Goal: Check status: Check status

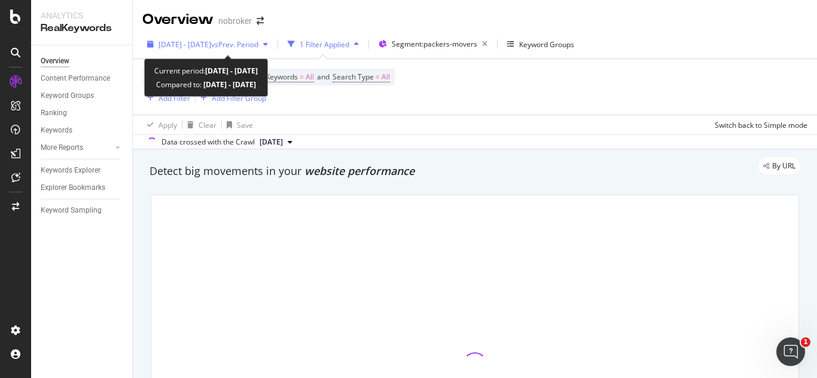
click at [258, 47] on span "vs Prev. Period" at bounding box center [234, 44] width 47 height 10
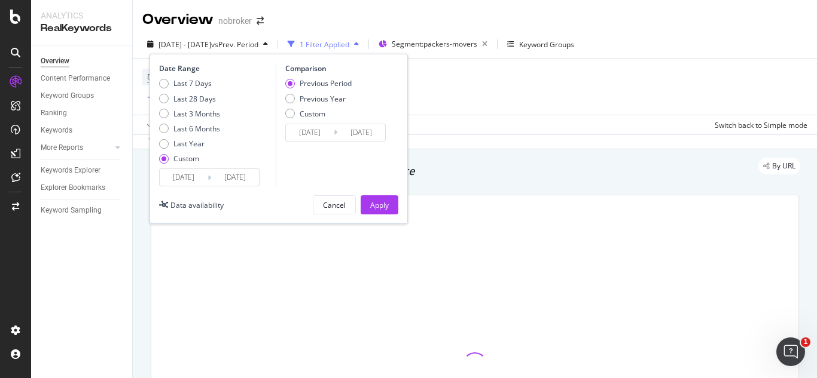
click at [232, 179] on input "[DATE]" at bounding box center [235, 177] width 48 height 17
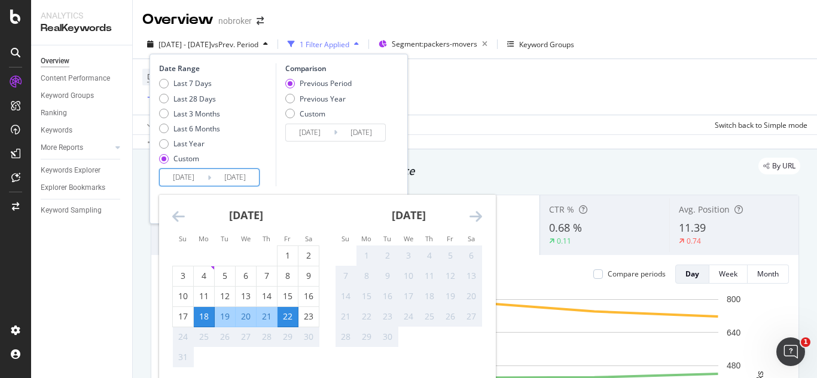
click at [177, 179] on input "[DATE]" at bounding box center [184, 177] width 48 height 17
click at [280, 253] on div "1" at bounding box center [287, 256] width 20 height 12
type input "[DATE]"
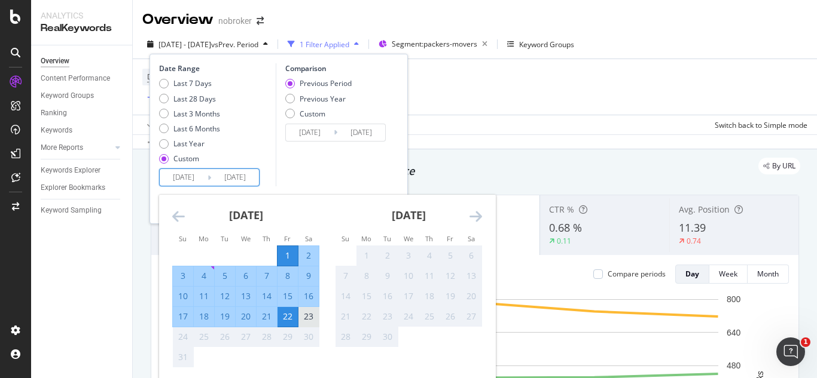
click at [306, 317] on div "23" at bounding box center [308, 317] width 20 height 12
type input "[DATE]"
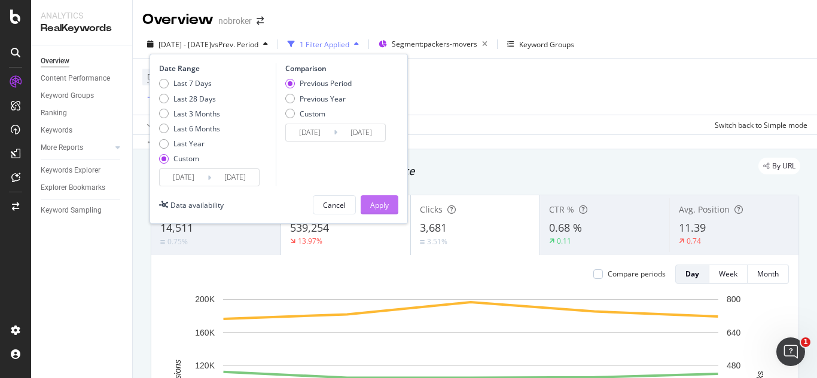
click at [377, 200] on div "Apply" at bounding box center [379, 205] width 19 height 10
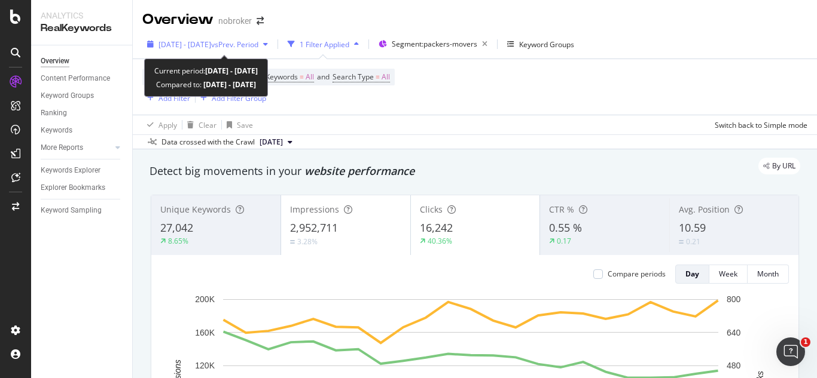
click at [211, 44] on span "[DATE] - [DATE]" at bounding box center [184, 44] width 53 height 10
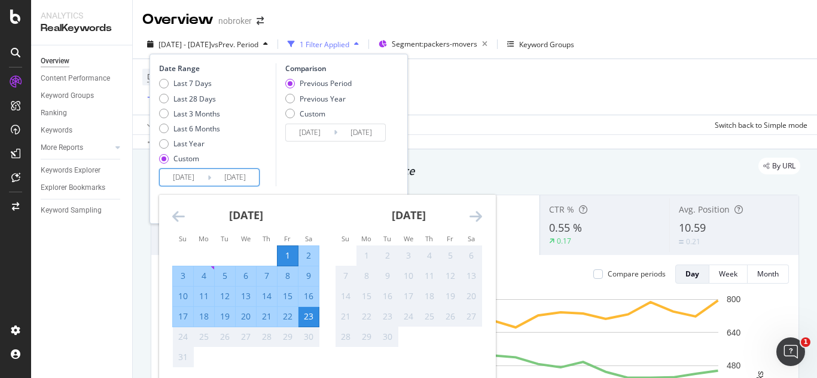
click at [207, 179] on input "[DATE]" at bounding box center [184, 177] width 48 height 17
click at [181, 221] on icon "Move backward to switch to the previous month." at bounding box center [178, 216] width 13 height 14
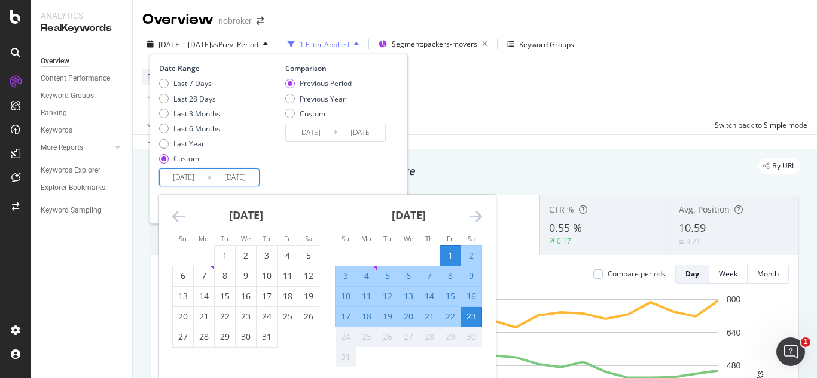
click at [178, 221] on icon "Move backward to switch to the previous month." at bounding box center [178, 216] width 13 height 14
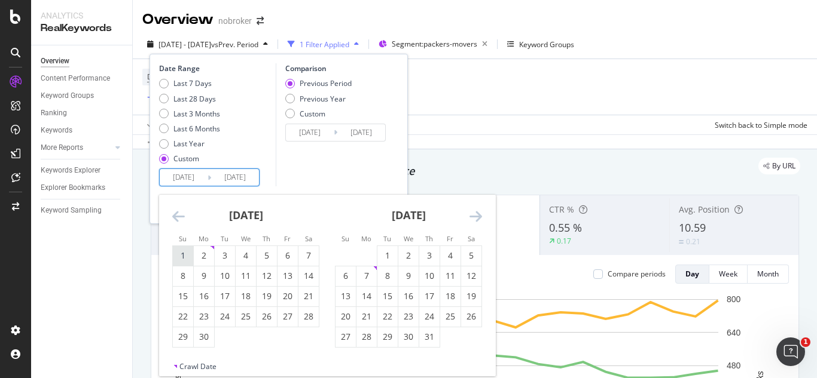
click at [188, 254] on div "1" at bounding box center [183, 256] width 20 height 12
type input "[DATE]"
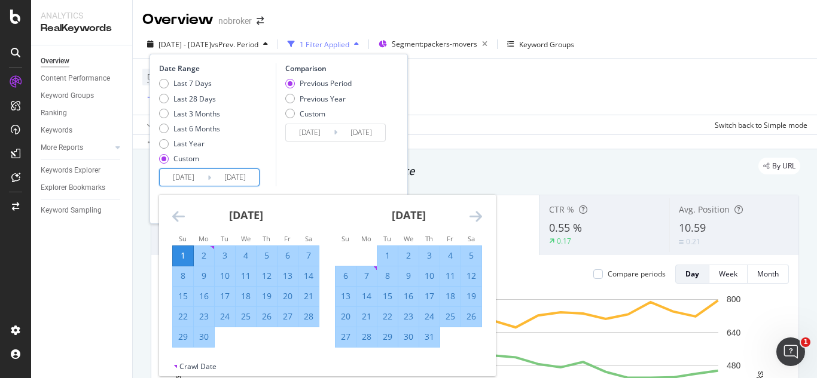
click at [205, 334] on div "30" at bounding box center [204, 337] width 20 height 12
type input "[DATE]"
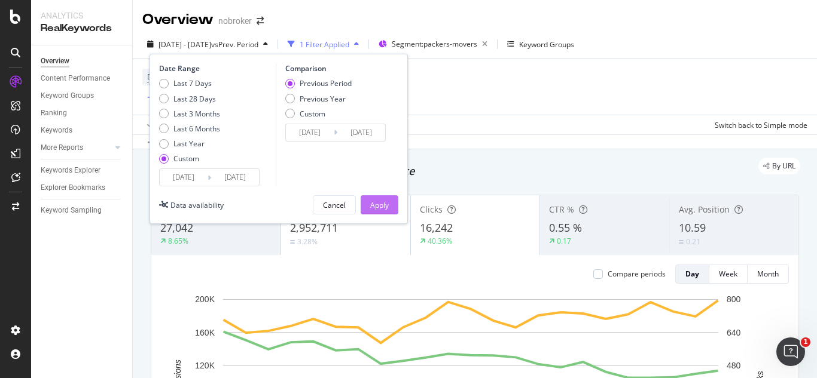
click at [374, 209] on div "Apply" at bounding box center [379, 205] width 19 height 10
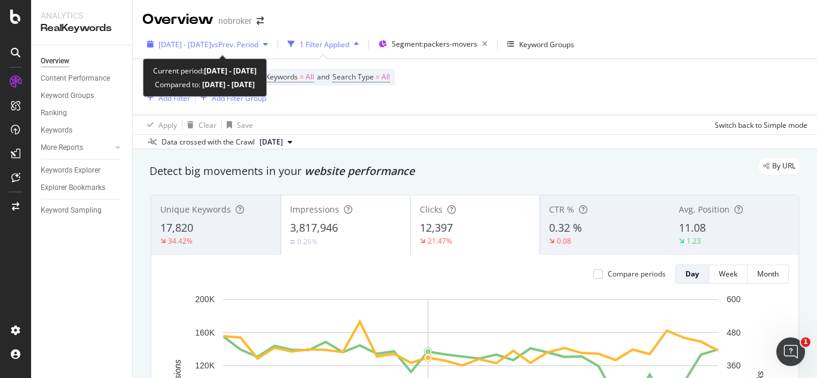
click at [210, 39] on span "[DATE] - [DATE]" at bounding box center [184, 44] width 53 height 10
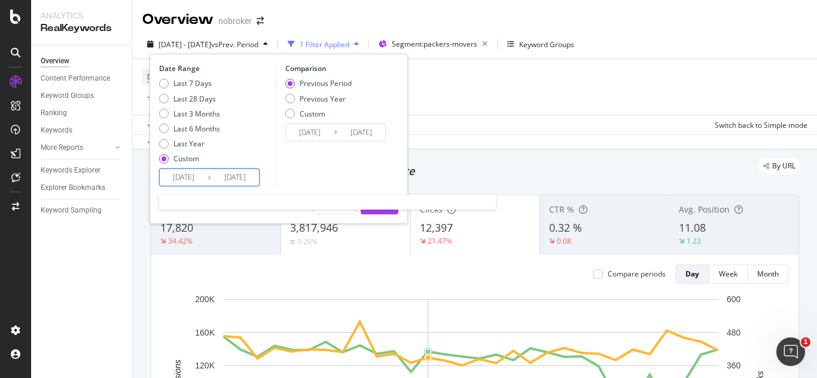
click at [200, 180] on input "[DATE]" at bounding box center [184, 177] width 48 height 17
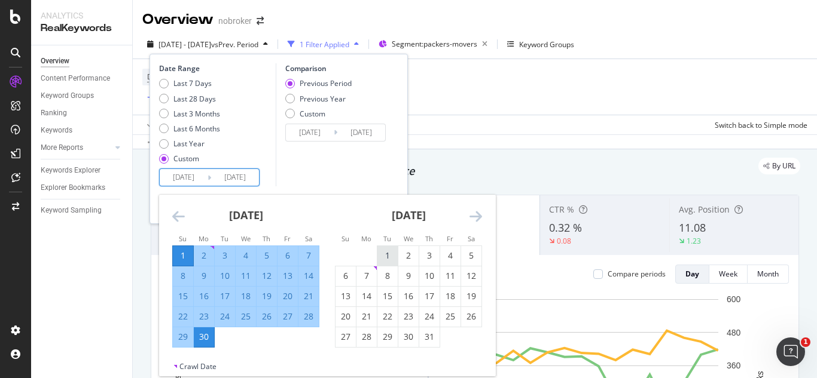
click at [385, 250] on div "1" at bounding box center [387, 256] width 20 height 12
type input "[DATE]"
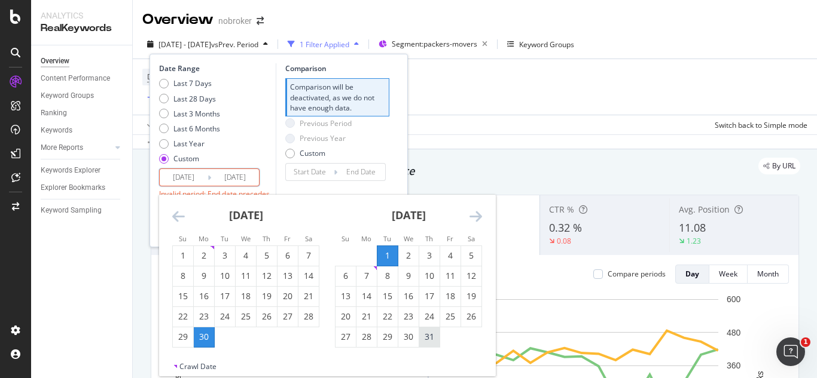
click at [434, 342] on div "31" at bounding box center [429, 337] width 20 height 12
type input "[DATE]"
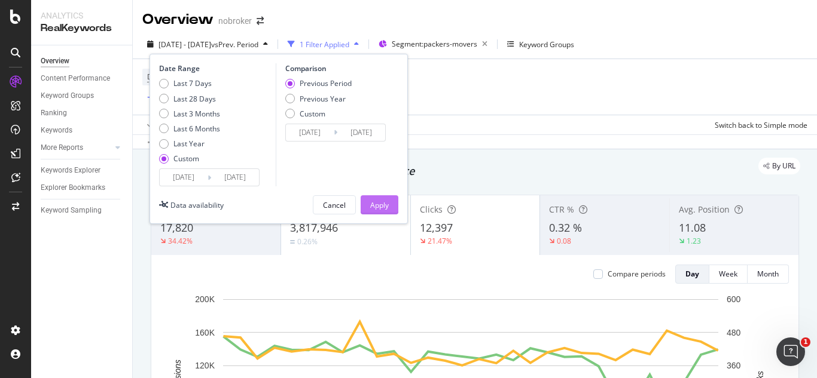
click at [384, 205] on div "Apply" at bounding box center [379, 205] width 19 height 10
